Goal: Complete application form

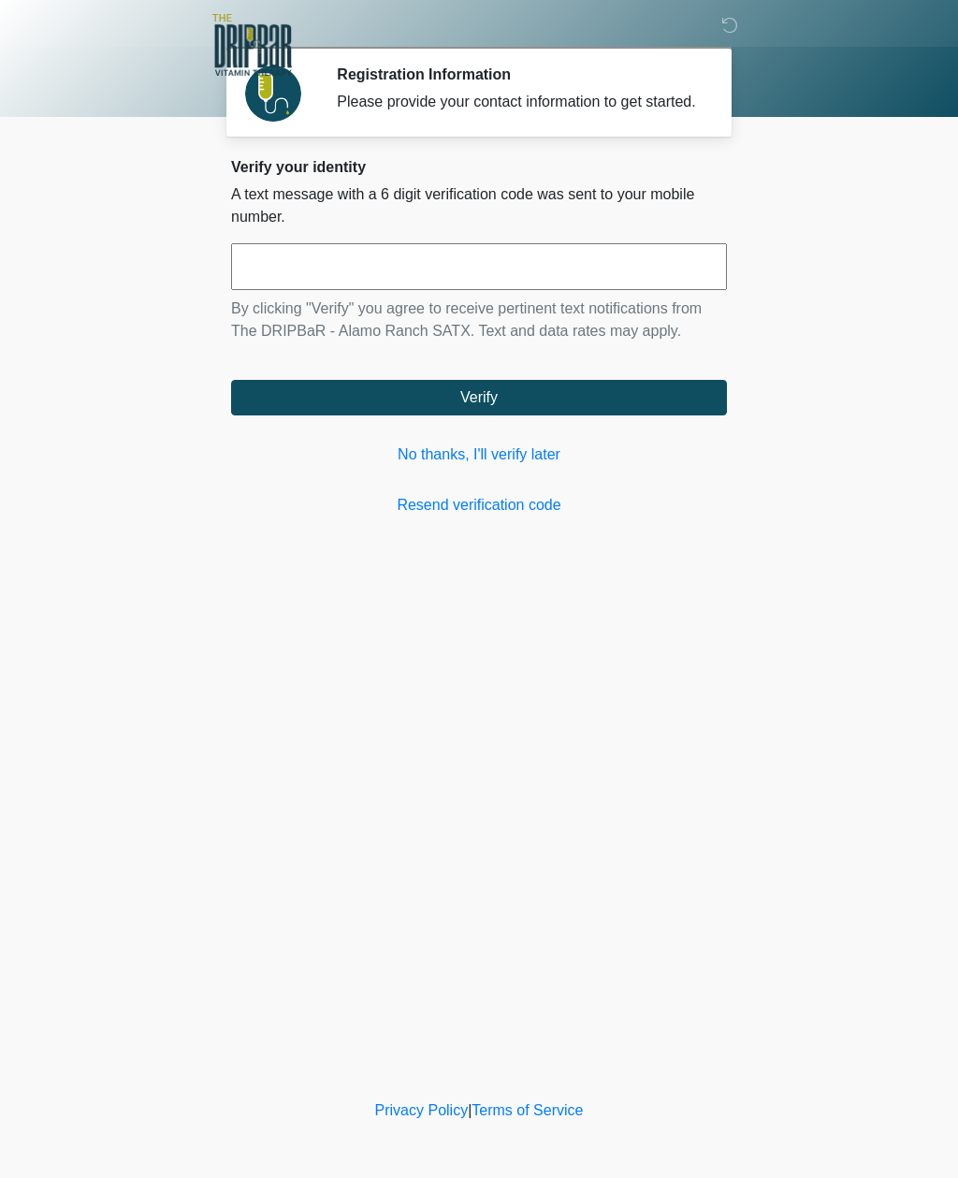
click at [550, 268] on input "text" at bounding box center [479, 266] width 496 height 47
type input "*"
type input "******"
click at [597, 415] on button "Verify" at bounding box center [479, 398] width 496 height 36
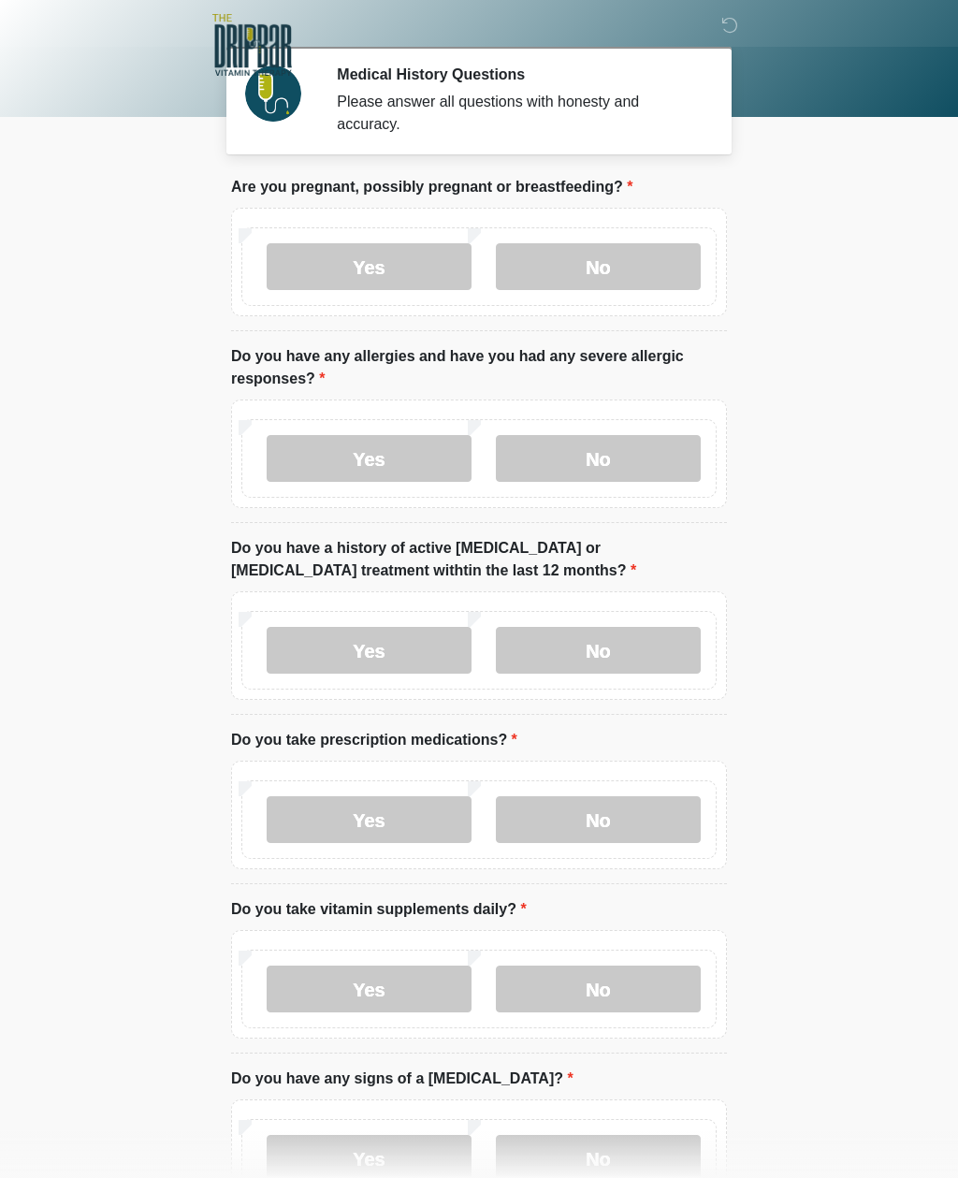
click at [645, 253] on label "No" at bounding box center [598, 266] width 205 height 47
click at [649, 454] on label "No" at bounding box center [598, 458] width 205 height 47
click at [646, 647] on label "No" at bounding box center [598, 650] width 205 height 47
click at [641, 814] on label "No" at bounding box center [598, 819] width 205 height 47
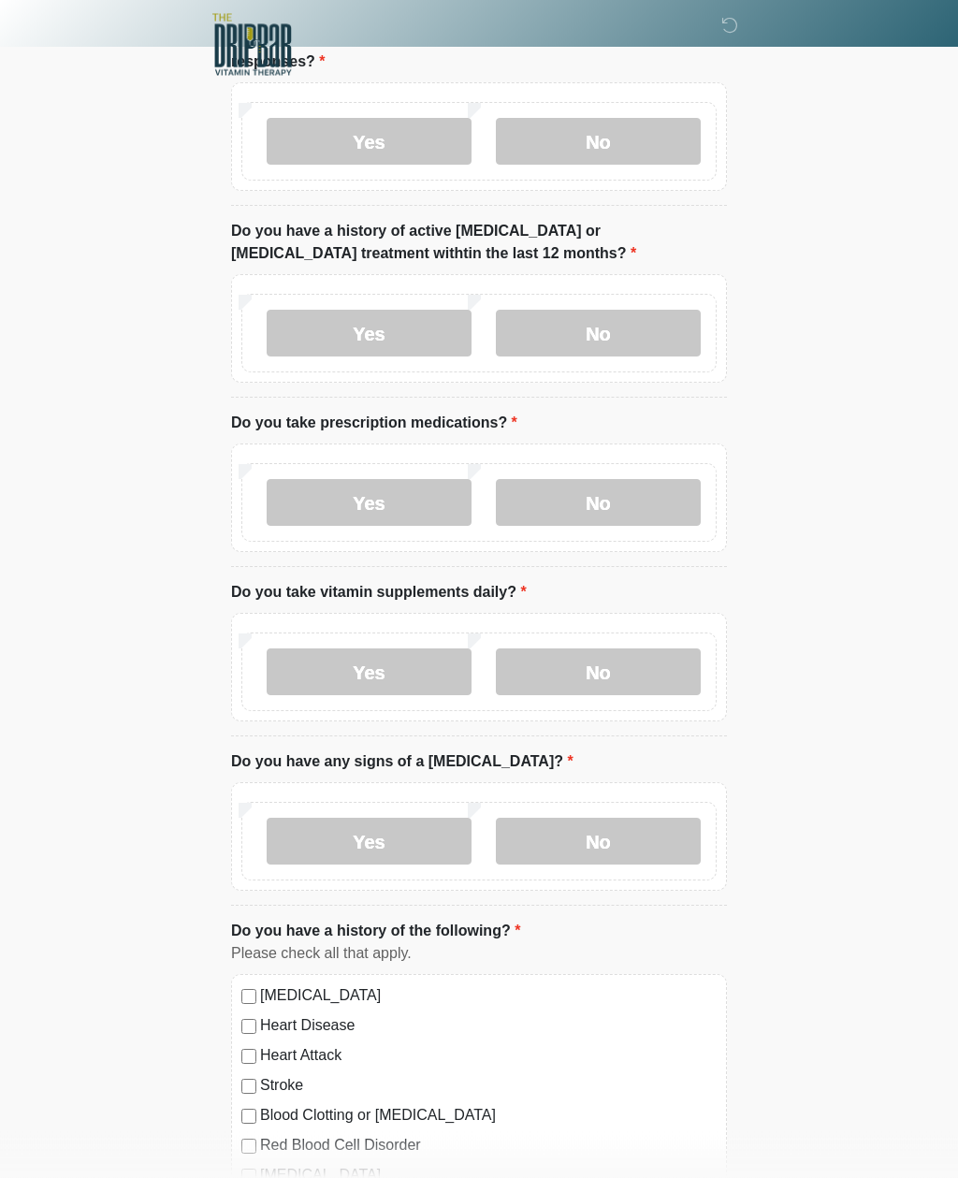
scroll to position [317, 0]
click at [641, 665] on label "No" at bounding box center [598, 671] width 205 height 47
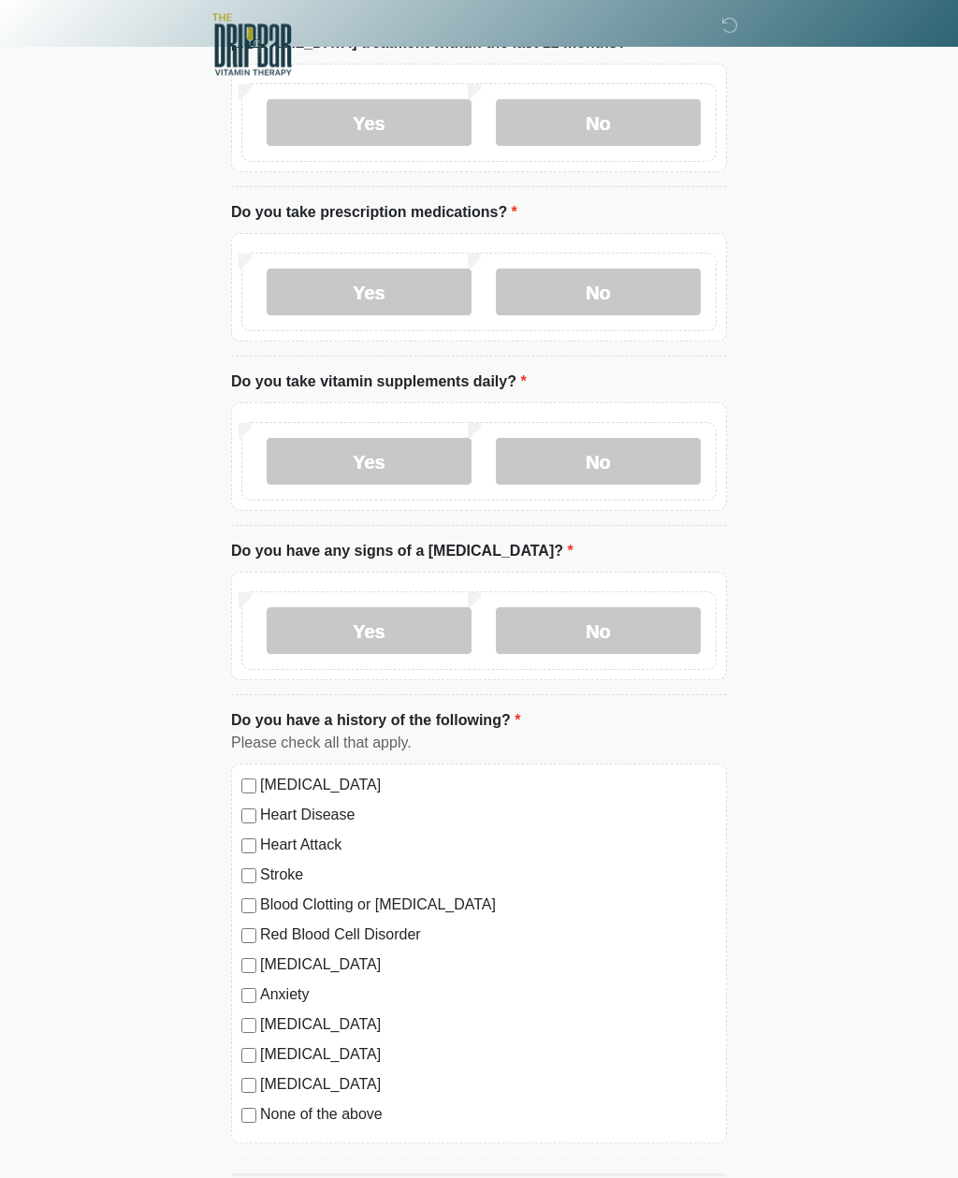
scroll to position [527, 0]
click at [638, 631] on label "No" at bounding box center [598, 630] width 205 height 47
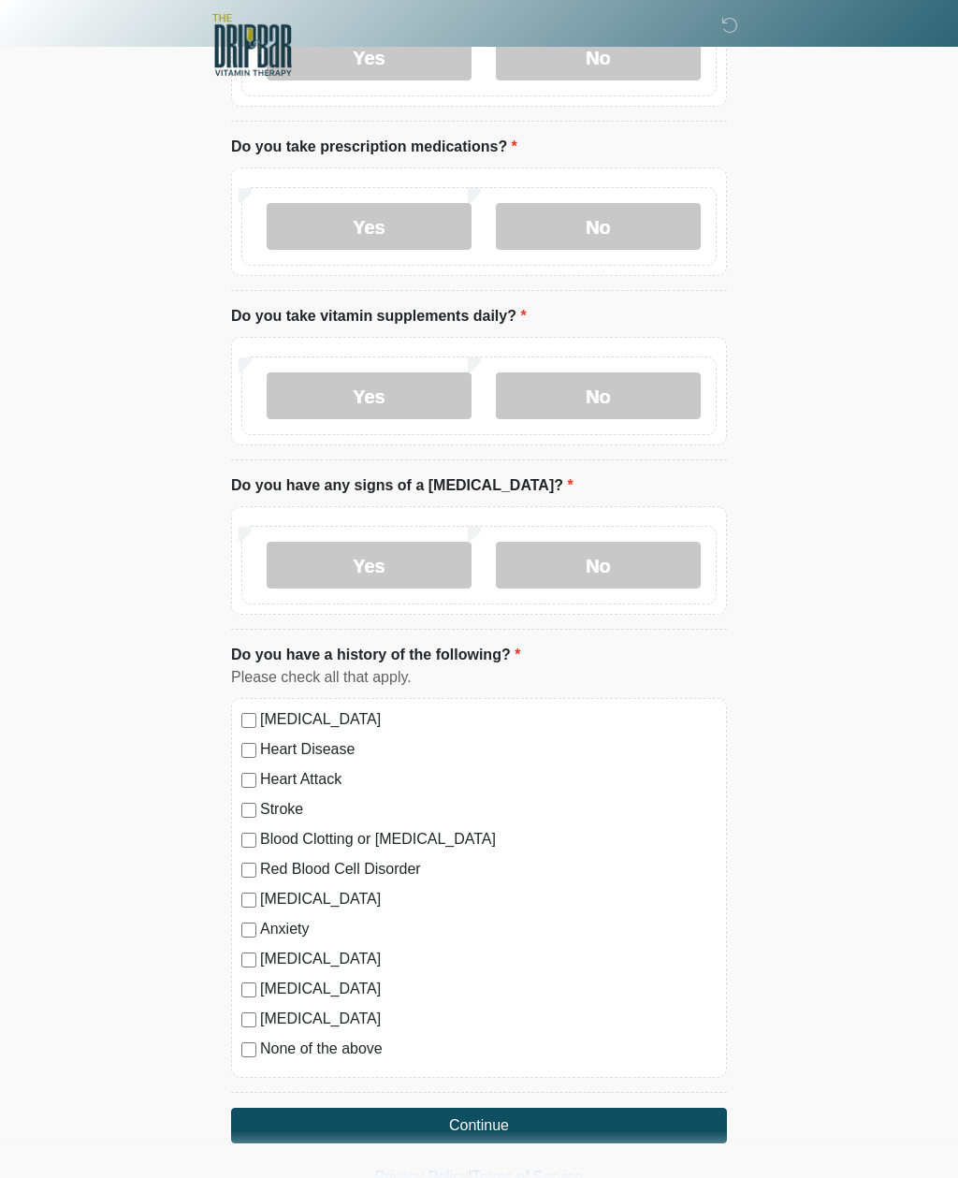
scroll to position [597, 0]
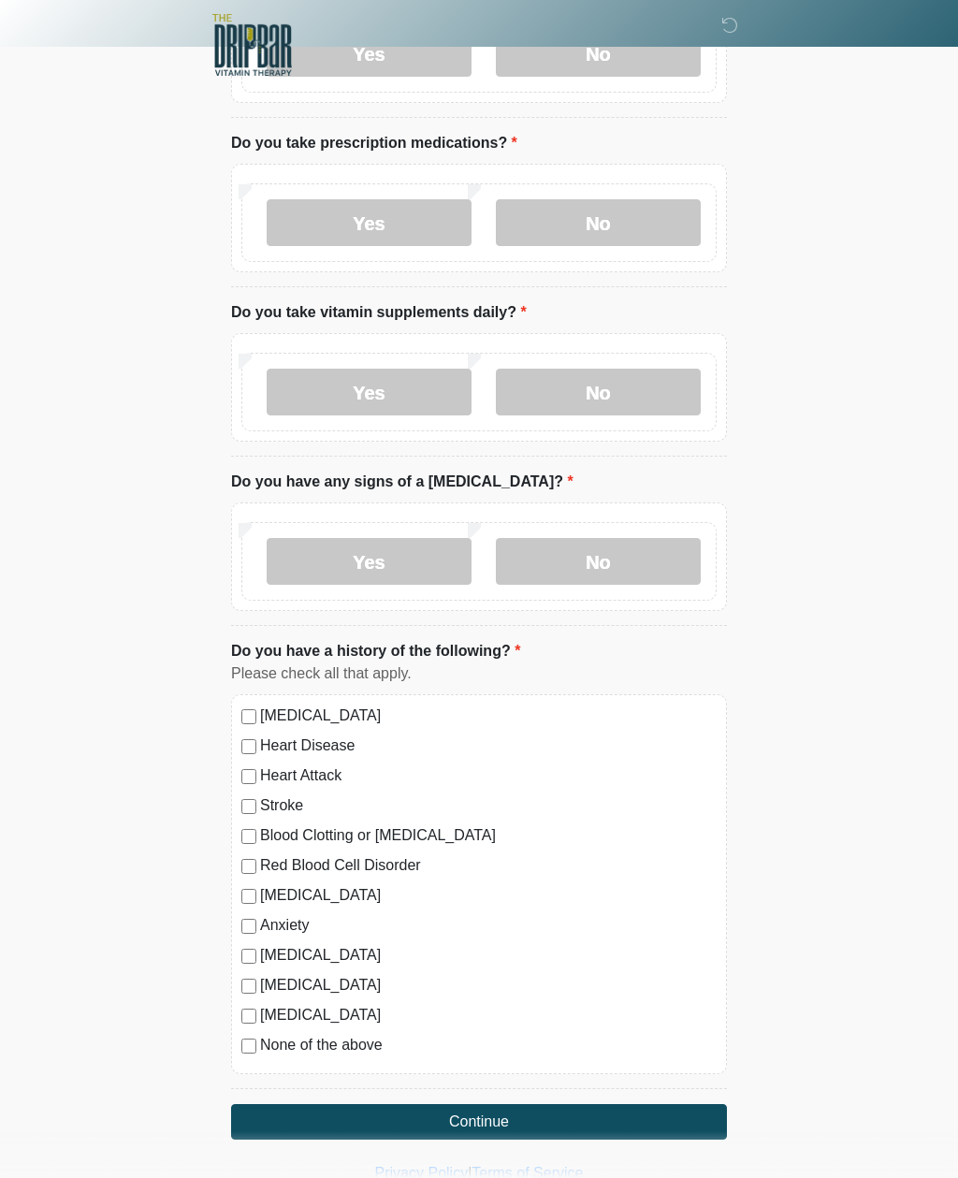
click at [290, 1040] on label "None of the above" at bounding box center [488, 1044] width 456 height 22
click at [552, 1119] on button "Continue" at bounding box center [479, 1122] width 496 height 36
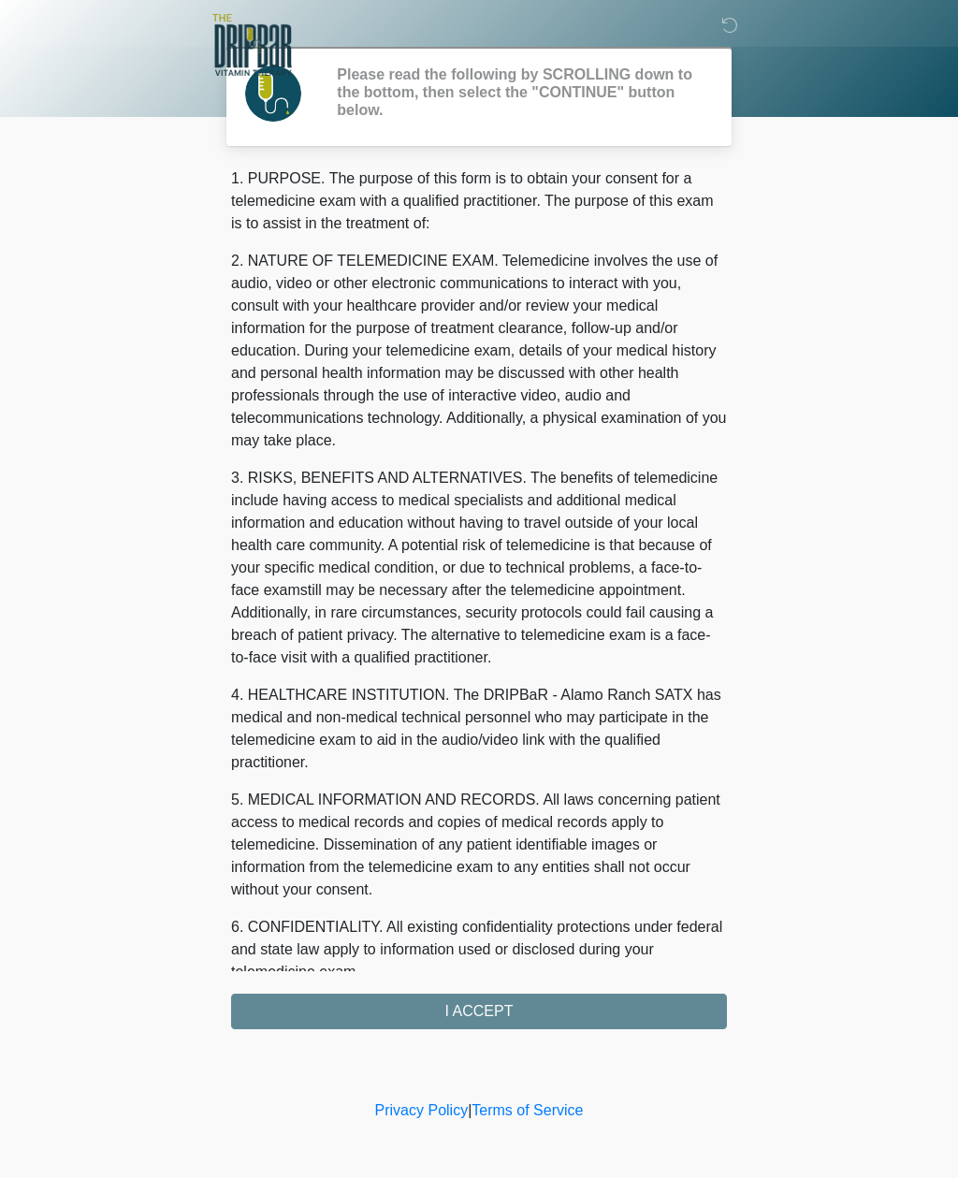
scroll to position [0, 0]
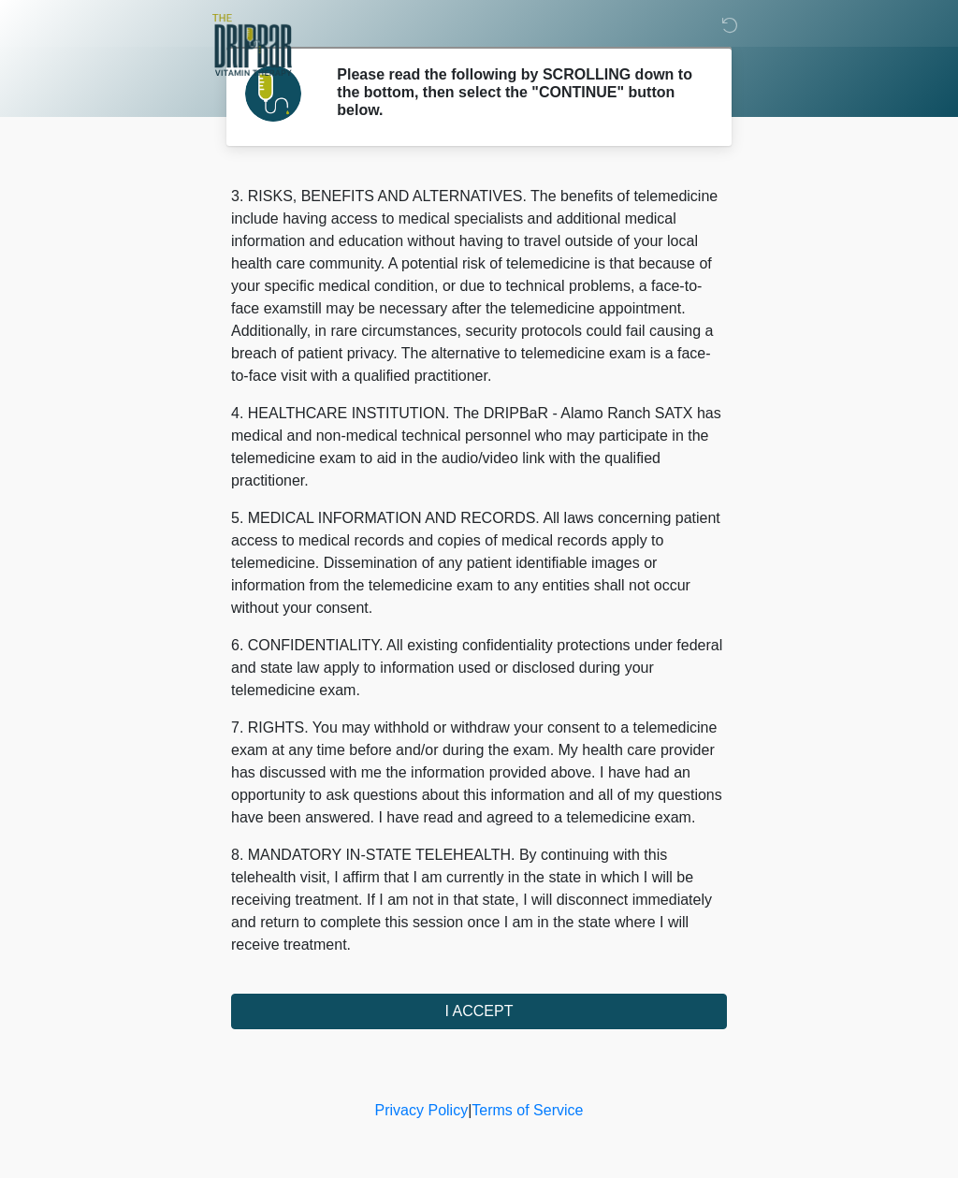
click at [547, 1006] on button "I ACCEPT" at bounding box center [479, 1011] width 496 height 36
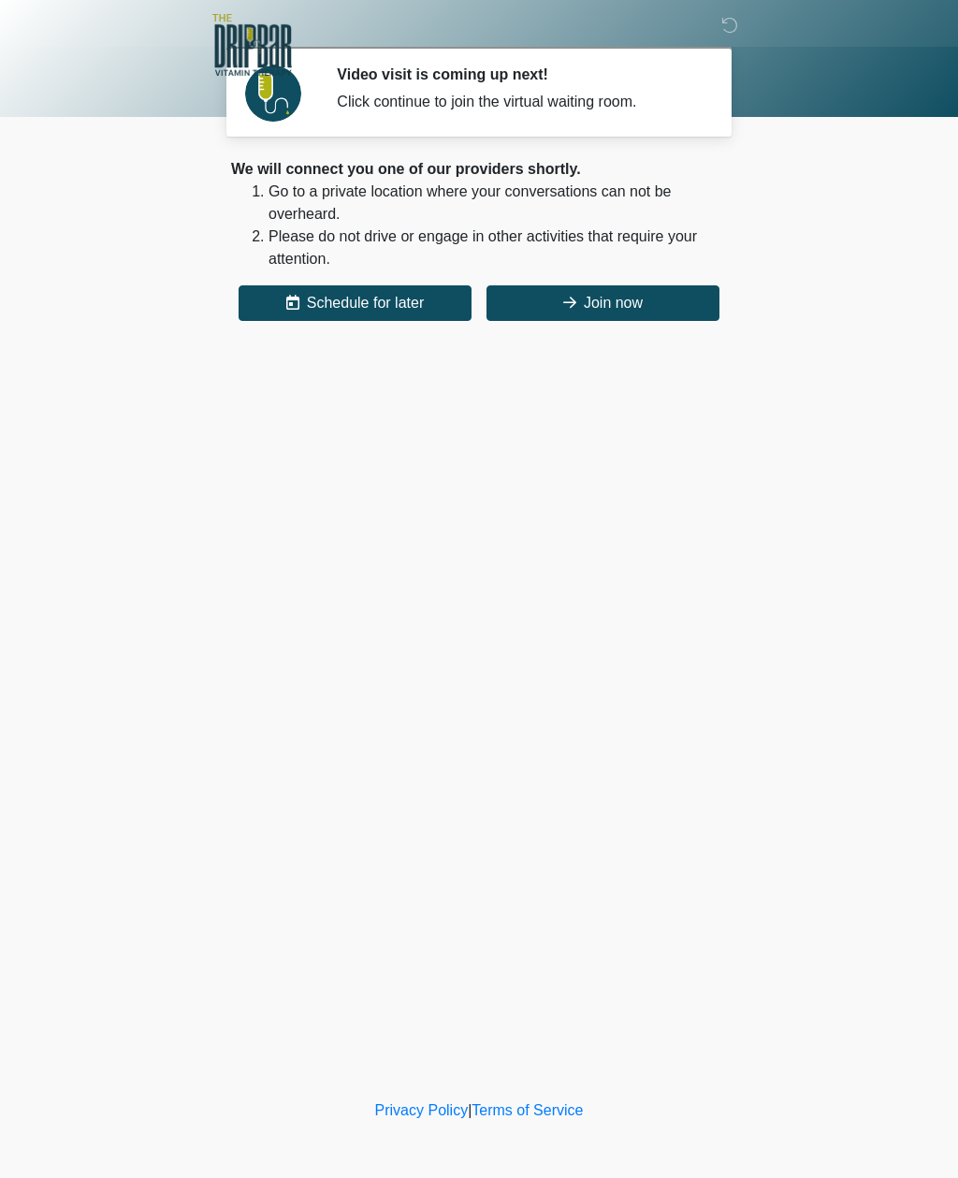
click at [660, 298] on button "Join now" at bounding box center [602, 303] width 233 height 36
